Goal: Use online tool/utility: Utilize a website feature to perform a specific function

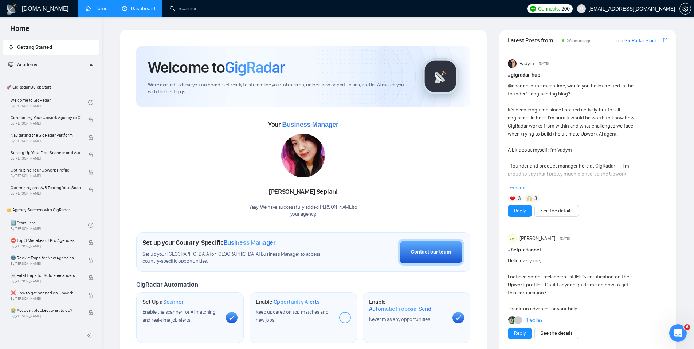
click at [123, 7] on link "Dashboard" at bounding box center [138, 8] width 33 height 6
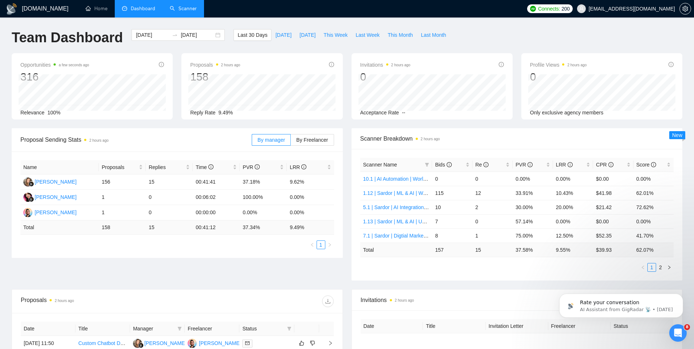
click at [184, 11] on link "Scanner" at bounding box center [183, 8] width 27 height 6
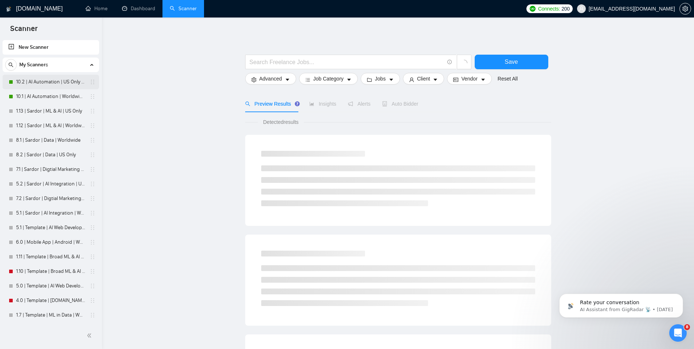
click at [50, 81] on link "10.2 | AI Automation | US Only | Simple Sardor" at bounding box center [50, 82] width 69 height 15
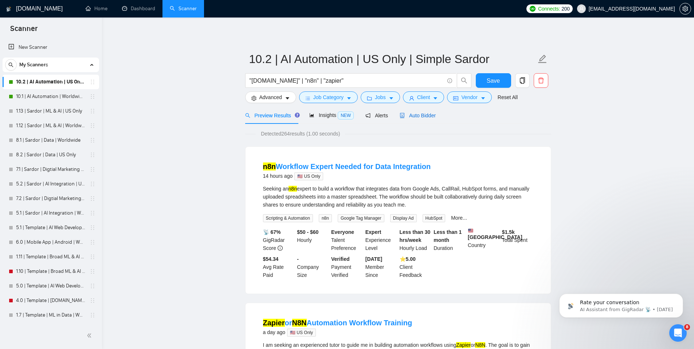
click at [426, 115] on span "Auto Bidder" at bounding box center [418, 116] width 36 height 6
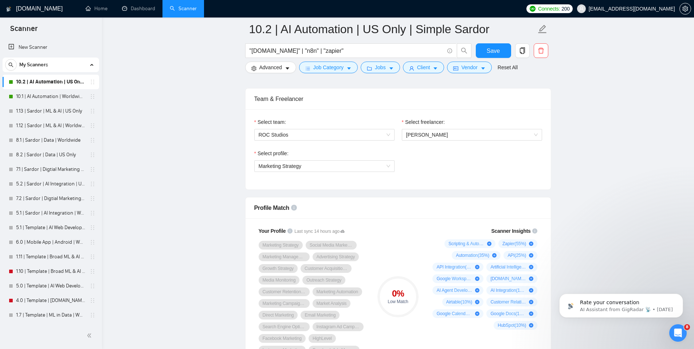
scroll to position [364, 0]
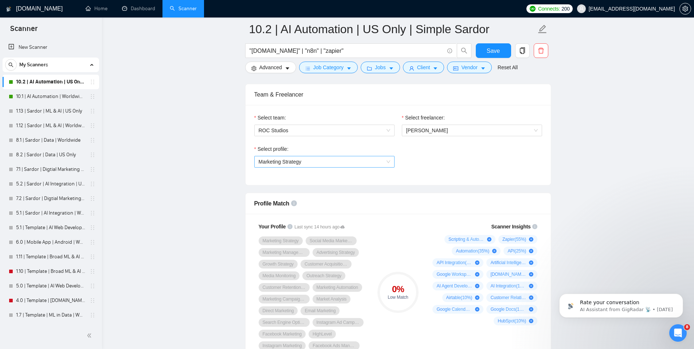
click at [369, 164] on span "Marketing Strategy" at bounding box center [325, 161] width 132 height 11
click at [506, 159] on div "Select profile: Marketing Strategy" at bounding box center [398, 160] width 295 height 31
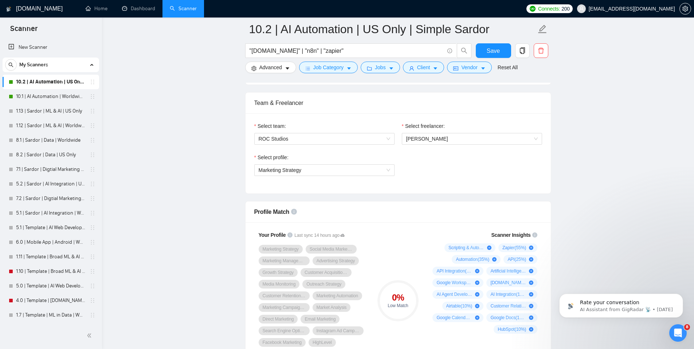
scroll to position [356, 0]
click at [48, 95] on link "10.1 | AI Automation | Worldwide | Simple Sardor" at bounding box center [50, 96] width 69 height 15
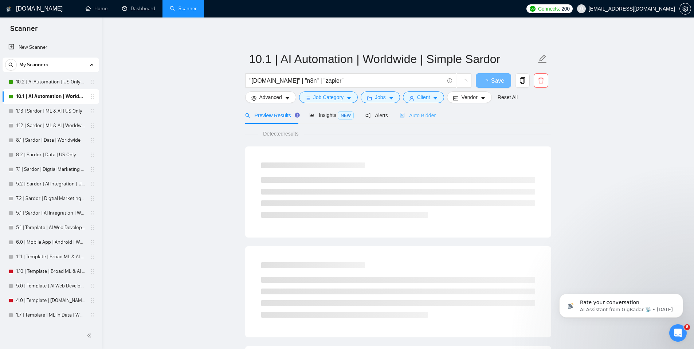
click at [415, 120] on div "Auto Bidder" at bounding box center [418, 115] width 36 height 17
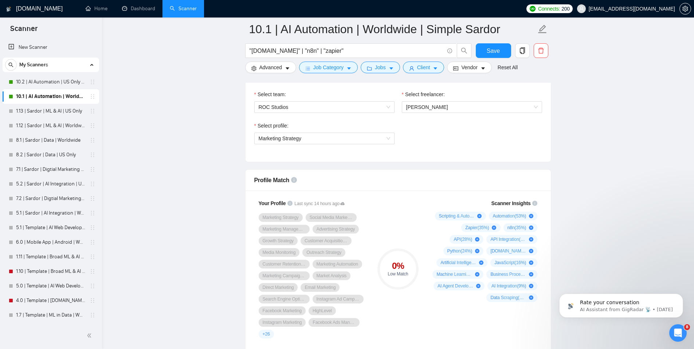
scroll to position [387, 0]
click at [363, 143] on span "Marketing Strategy" at bounding box center [325, 139] width 132 height 11
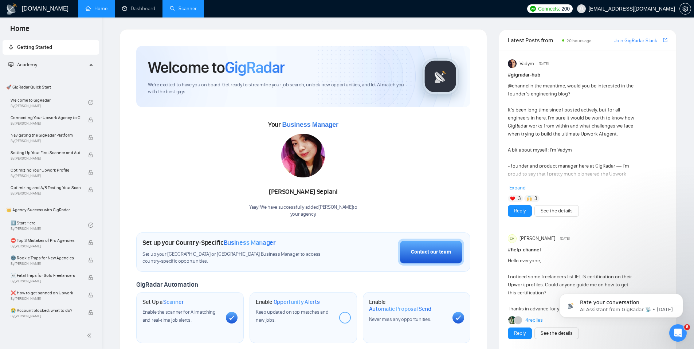
click at [178, 11] on link "Scanner" at bounding box center [183, 8] width 27 height 6
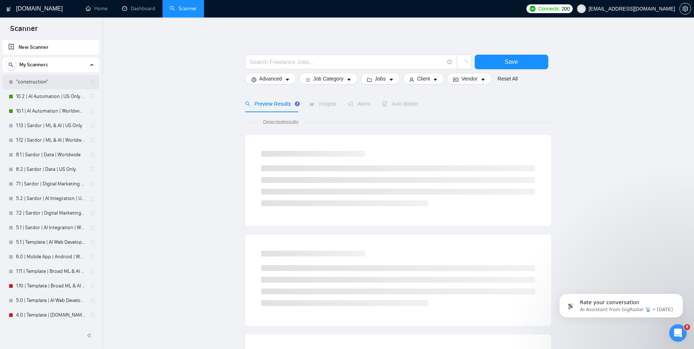
click at [35, 86] on link ""construction"" at bounding box center [50, 82] width 69 height 15
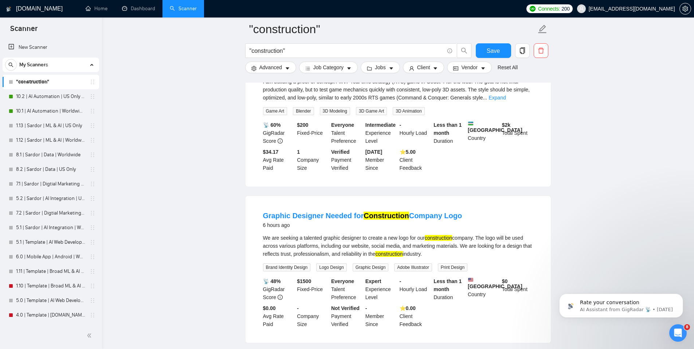
scroll to position [1466, 0]
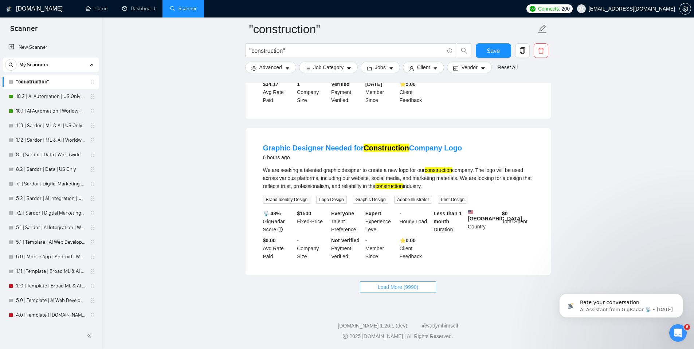
click at [401, 285] on span "Load More (9990)" at bounding box center [398, 287] width 40 height 8
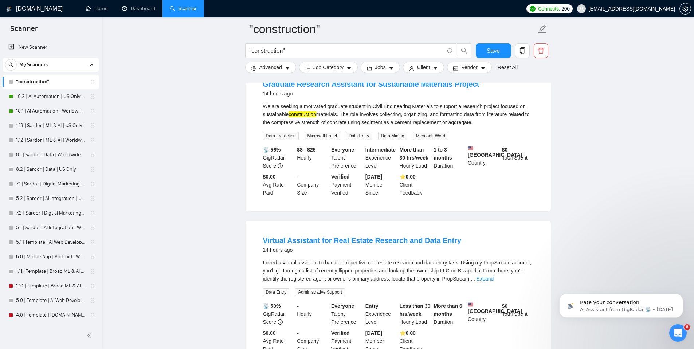
scroll to position [3037, 0]
